Goal: Transaction & Acquisition: Purchase product/service

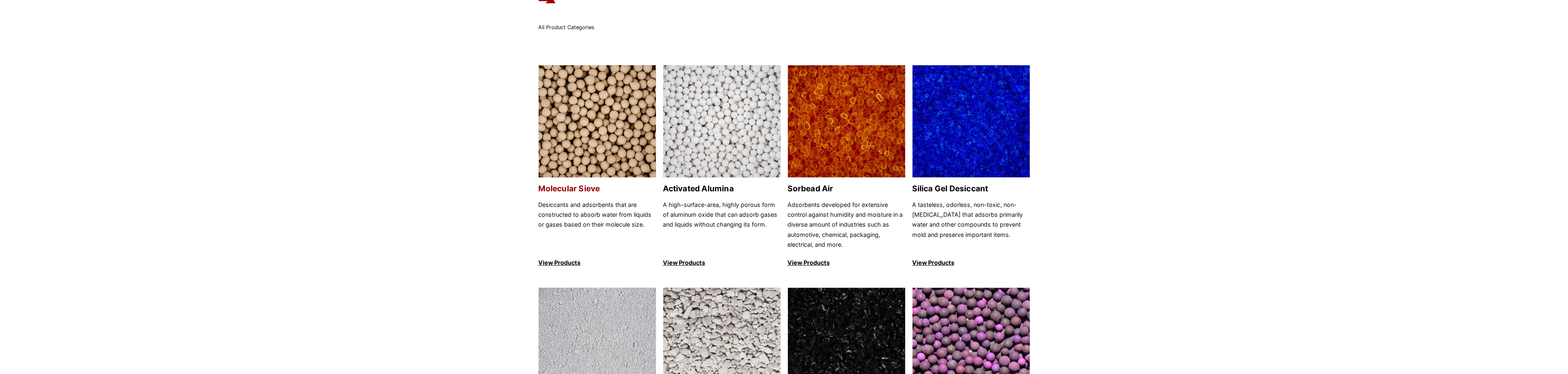
scroll to position [41, 0]
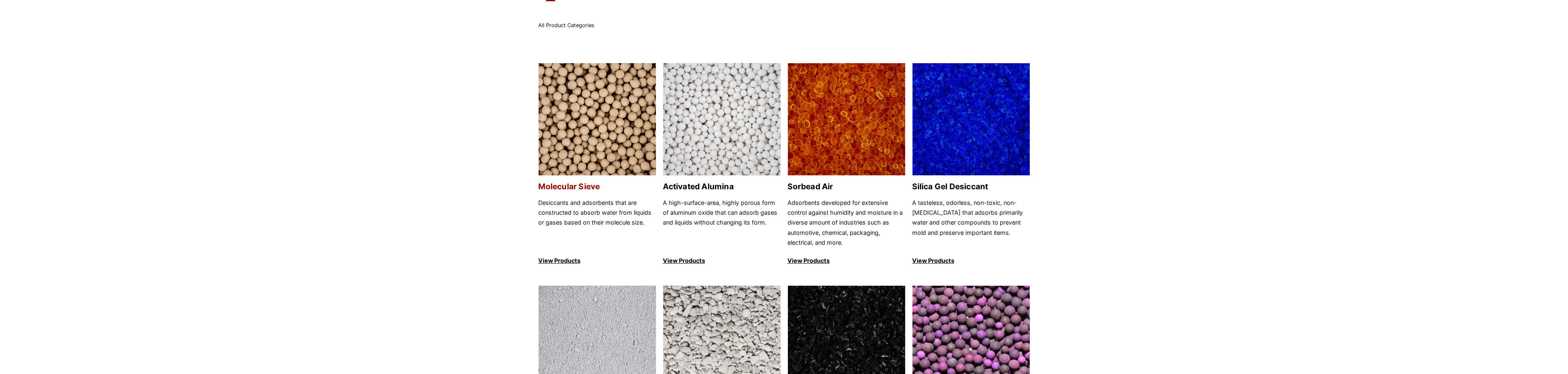
click at [586, 182] on h2 "Molecular Sieve" at bounding box center [597, 186] width 118 height 9
click at [710, 182] on h2 "Activated Alumina" at bounding box center [722, 186] width 118 height 9
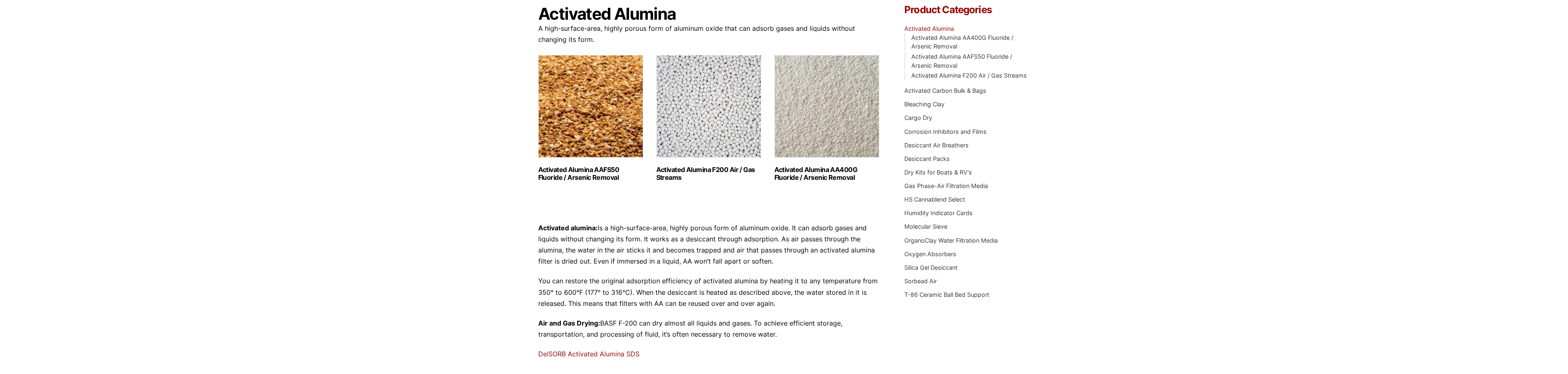
scroll to position [82, 0]
click at [702, 170] on h2 "Activated Alumina F200 Air / Gas Streams (3)" at bounding box center [709, 174] width 105 height 16
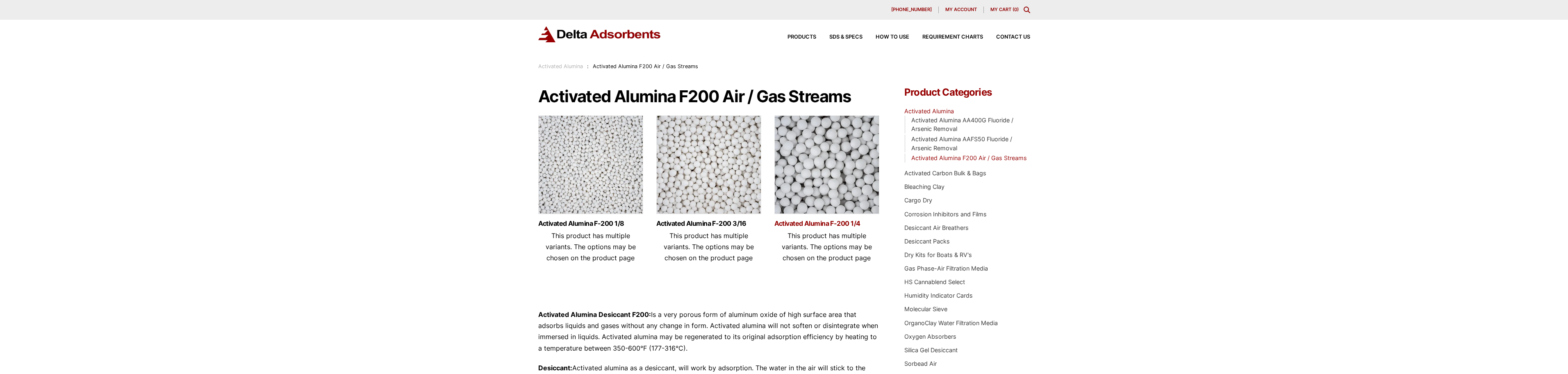
click at [827, 222] on link "Activated Alumina F-200 1/4" at bounding box center [827, 223] width 105 height 7
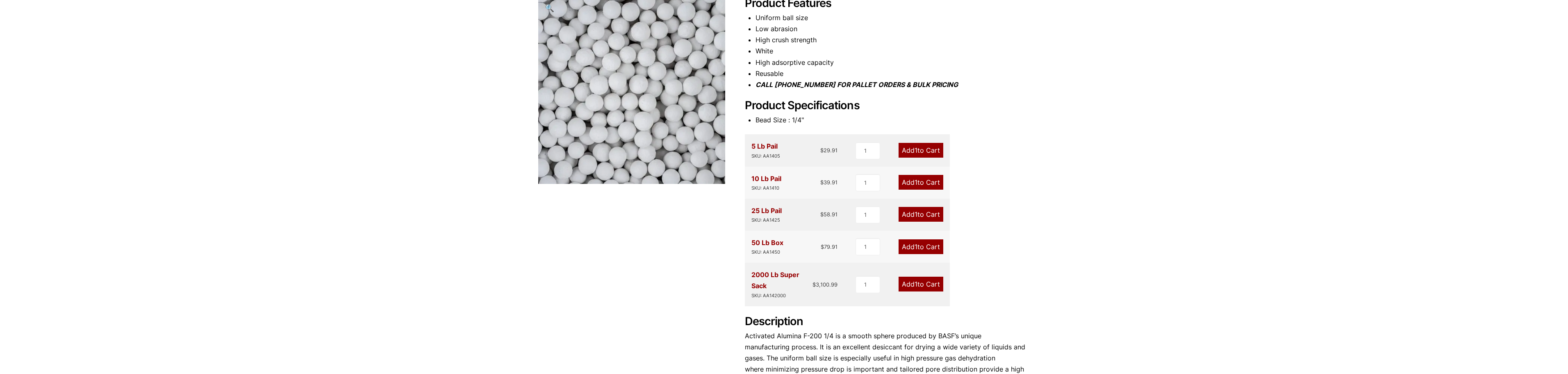
scroll to position [123, 0]
click at [914, 148] on span "1" at bounding box center [915, 151] width 3 height 8
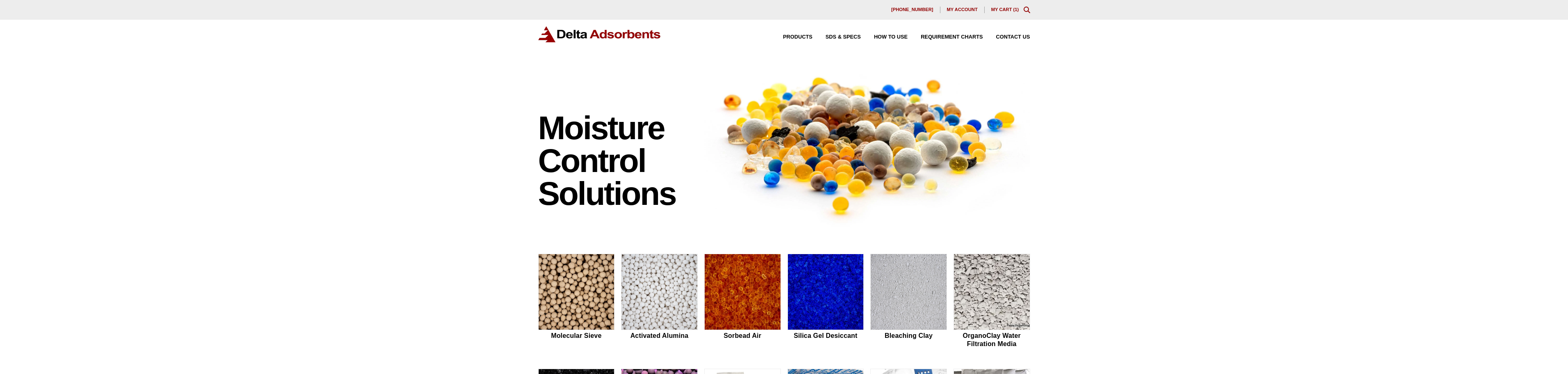
click at [1007, 7] on link "My Cart ( 1 )" at bounding box center [1005, 9] width 28 height 5
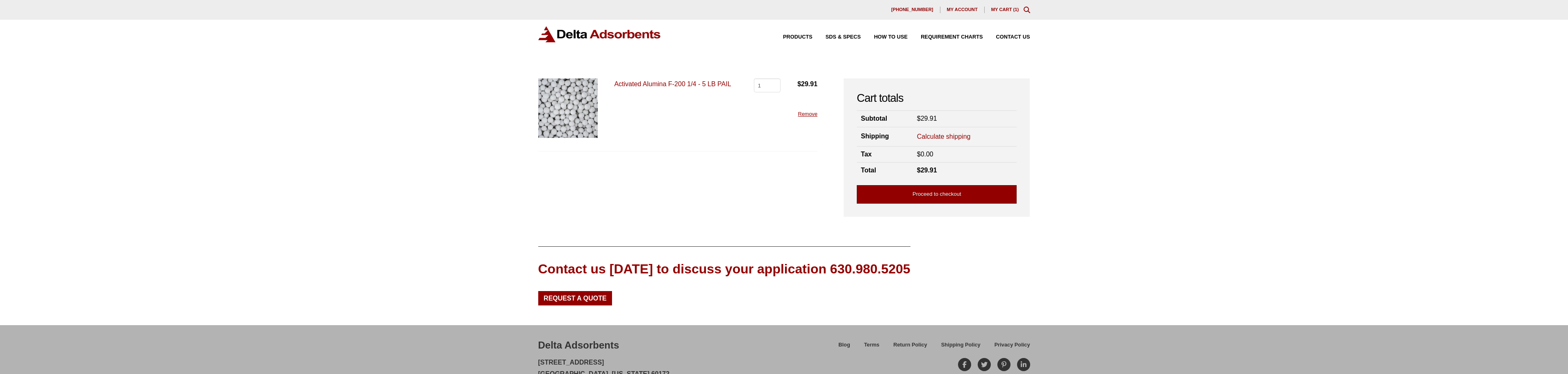
click at [942, 189] on link "Proceed to checkout" at bounding box center [937, 194] width 160 height 18
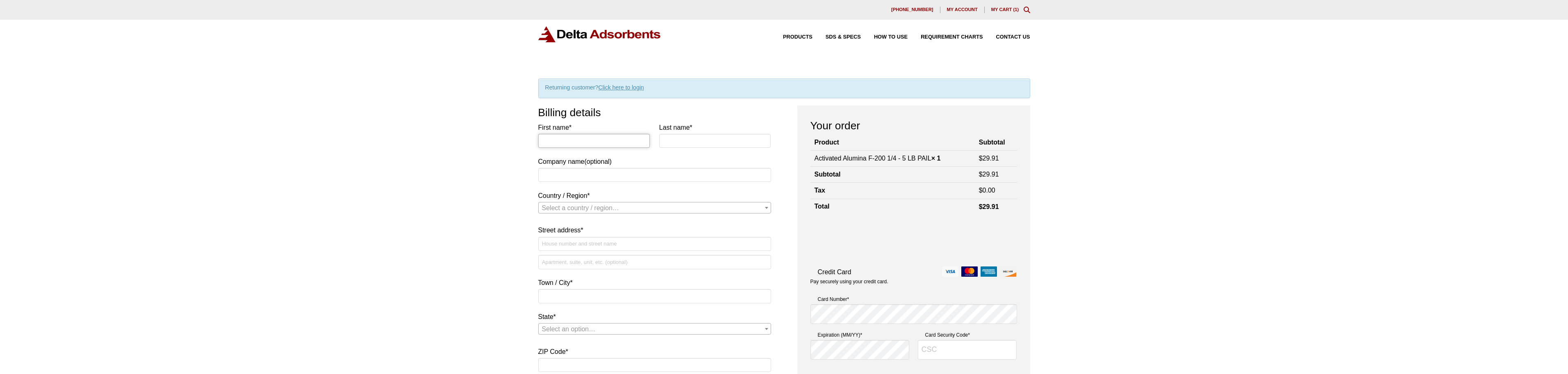
click at [557, 142] on input "First name *" at bounding box center [594, 141] width 112 height 14
type input "Matthew"
type input "Rivers"
select select "US"
type input "[STREET_ADDRESS]"
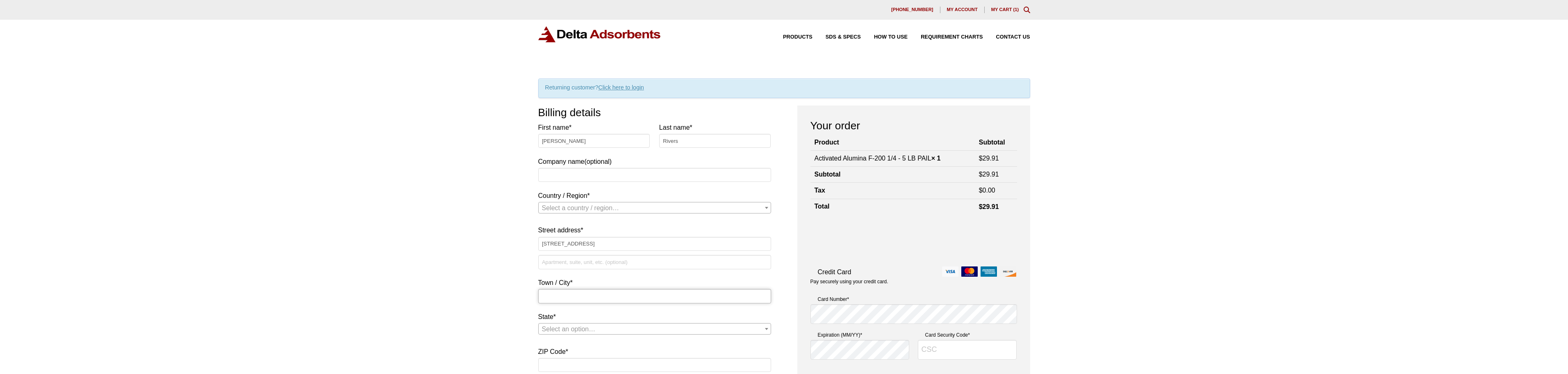
type input "Buffalo"
type input "14222"
type input "7162356766"
type input "[EMAIL_ADDRESS][DOMAIN_NAME]"
select select "US"
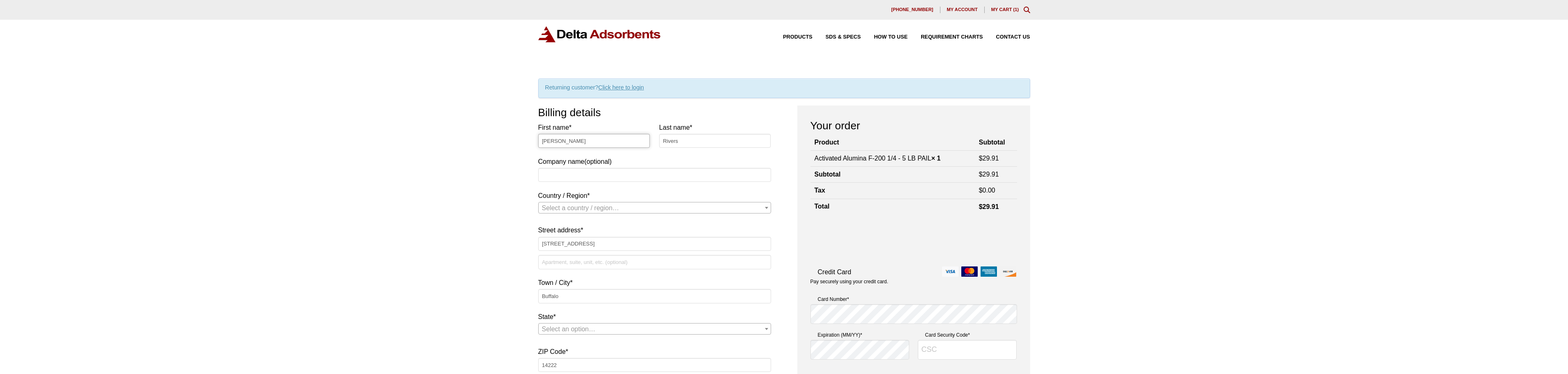
select select "NY"
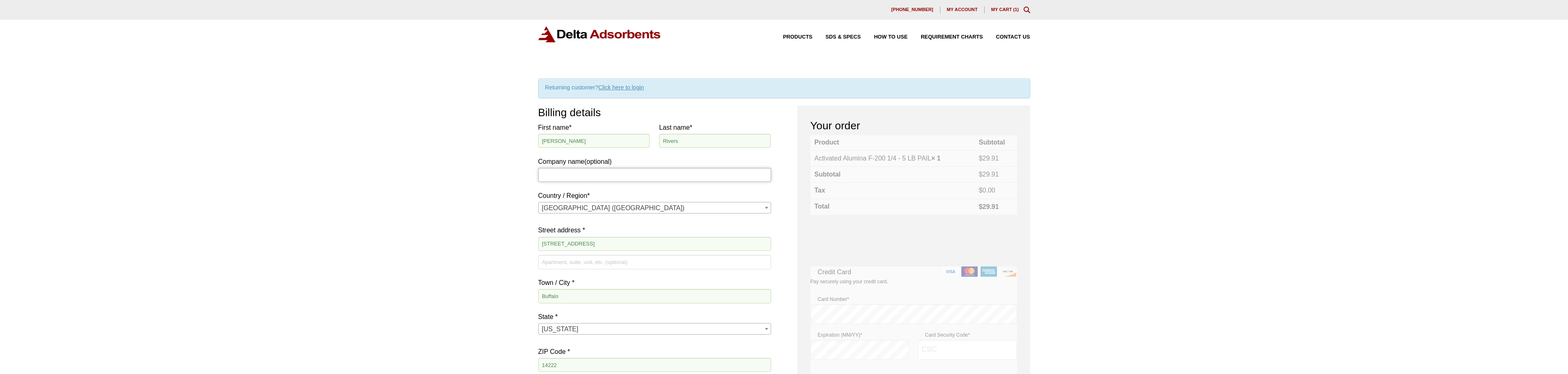
click at [598, 171] on input "Company name (optional)" at bounding box center [654, 174] width 233 height 14
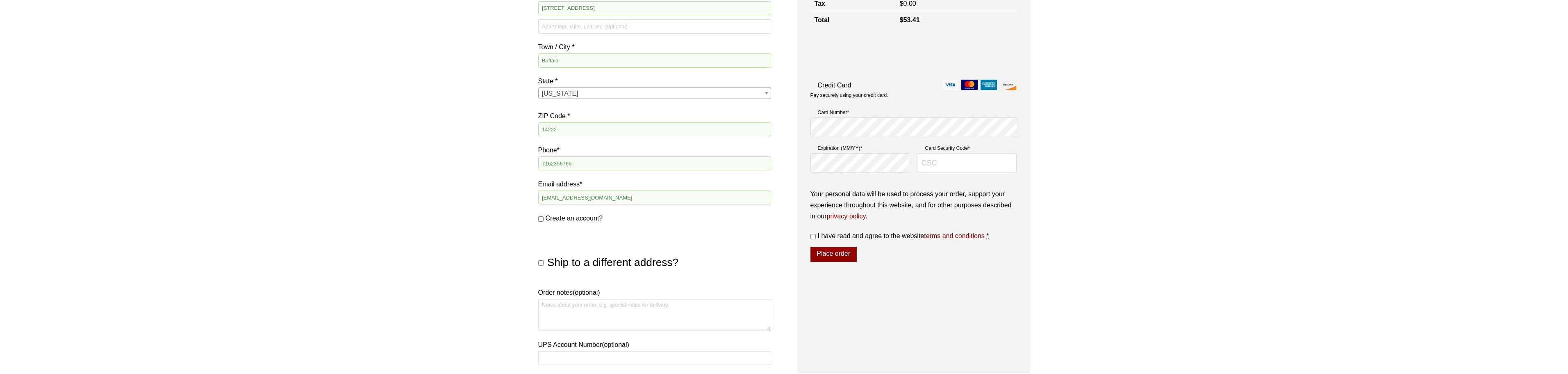
scroll to position [246, 0]
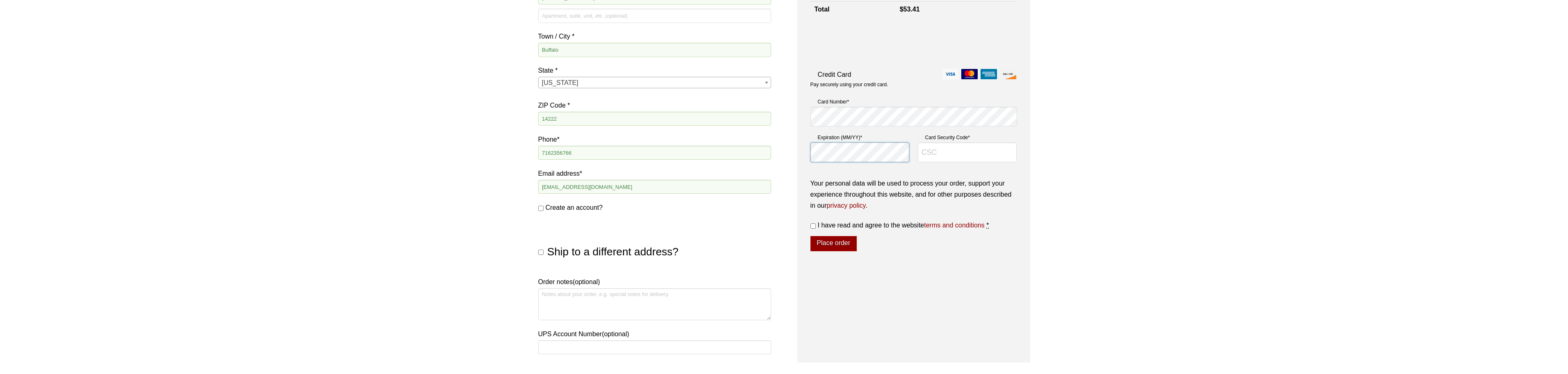
type input "379"
click at [816, 224] on input "I have read and agree to the website terms and conditions *" at bounding box center [813, 225] width 5 height 5
checkbox input "true"
click at [839, 242] on button "Place order" at bounding box center [833, 244] width 46 height 16
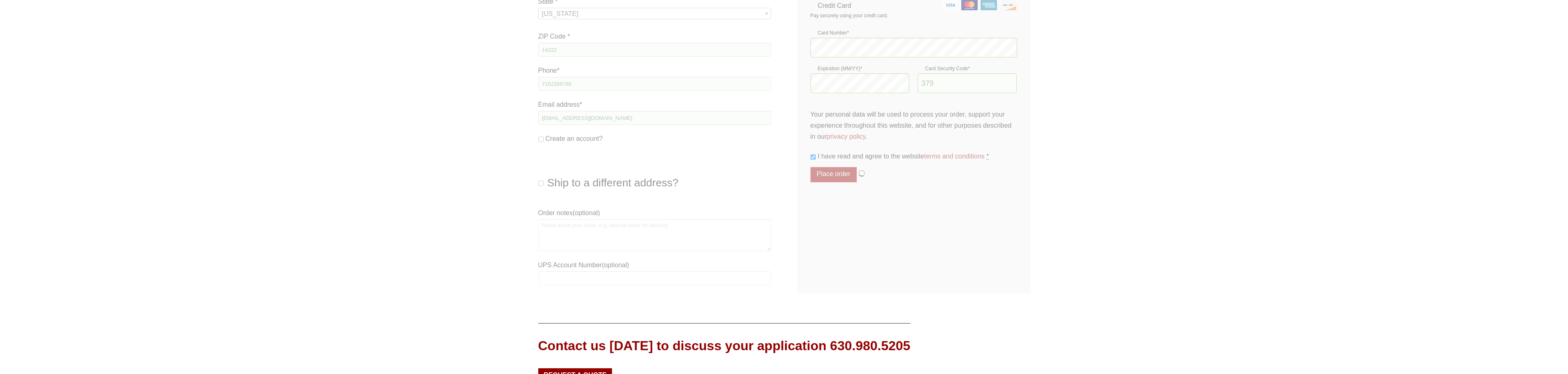
scroll to position [328, 0]
